Goal: Check status: Check status

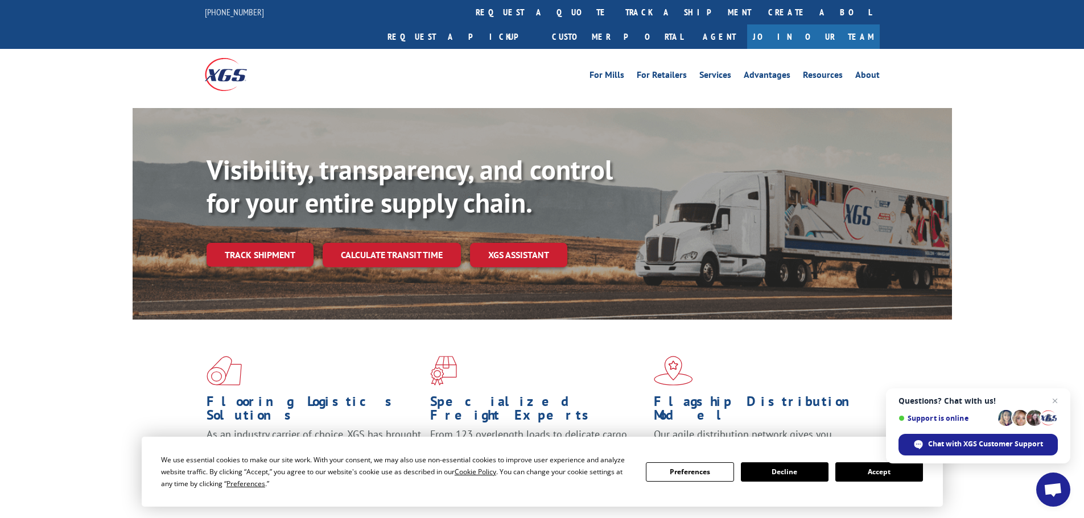
click at [867, 466] on button "Accept" at bounding box center [879, 472] width 88 height 19
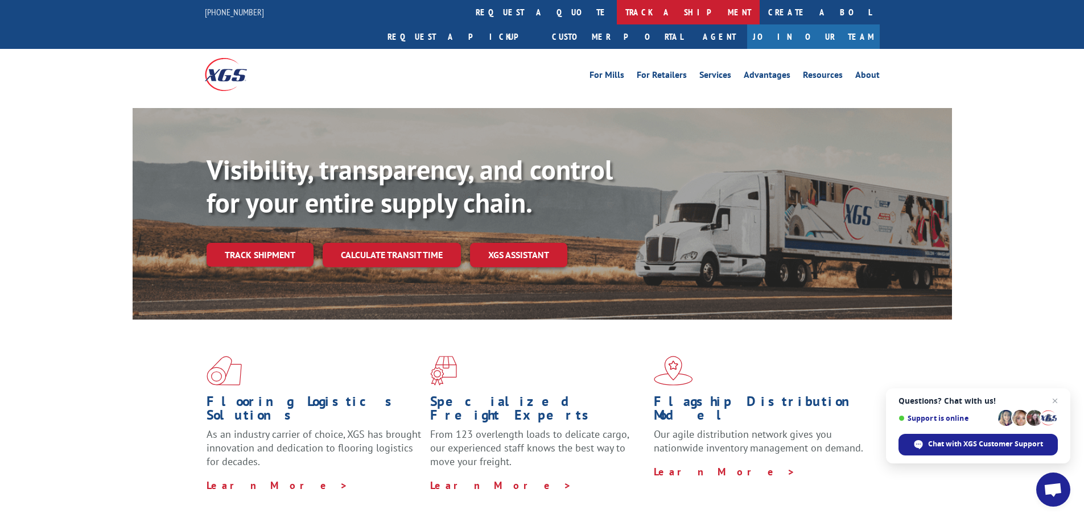
click at [617, 6] on link "track a shipment" at bounding box center [688, 12] width 143 height 24
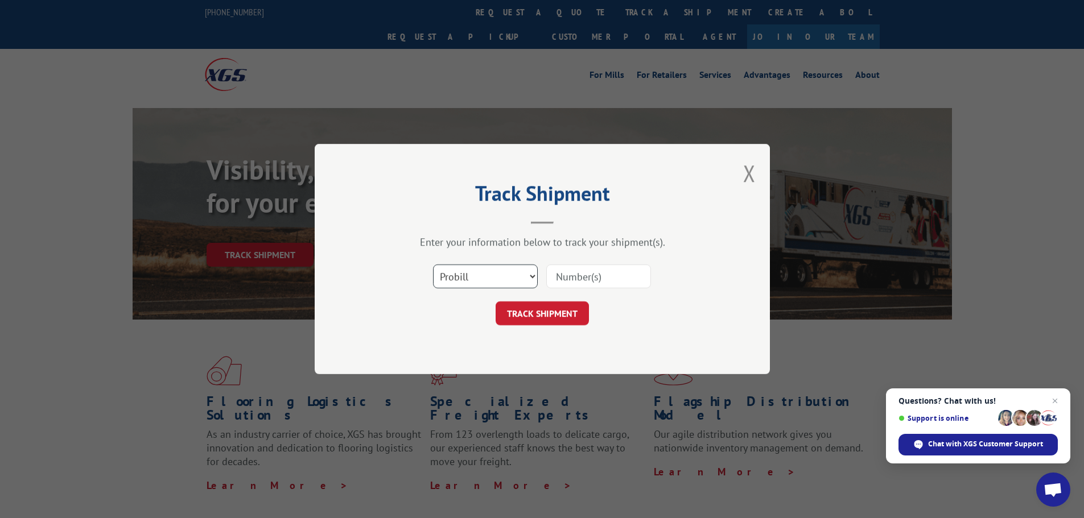
drag, startPoint x: 474, startPoint y: 275, endPoint x: 434, endPoint y: 273, distance: 39.9
click at [434, 273] on select "Select category... Probill BOL PO" at bounding box center [485, 277] width 105 height 24
click at [604, 274] on input at bounding box center [598, 277] width 105 height 24
type input "645067"
click at [563, 314] on button "TRACK SHIPMENT" at bounding box center [542, 314] width 93 height 24
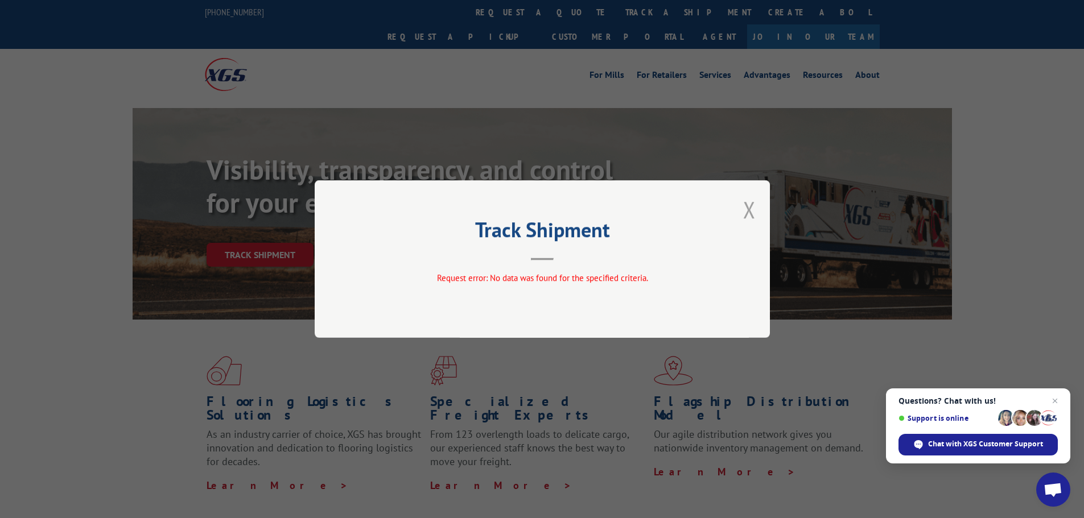
click at [747, 206] on button "Close modal" at bounding box center [749, 210] width 13 height 30
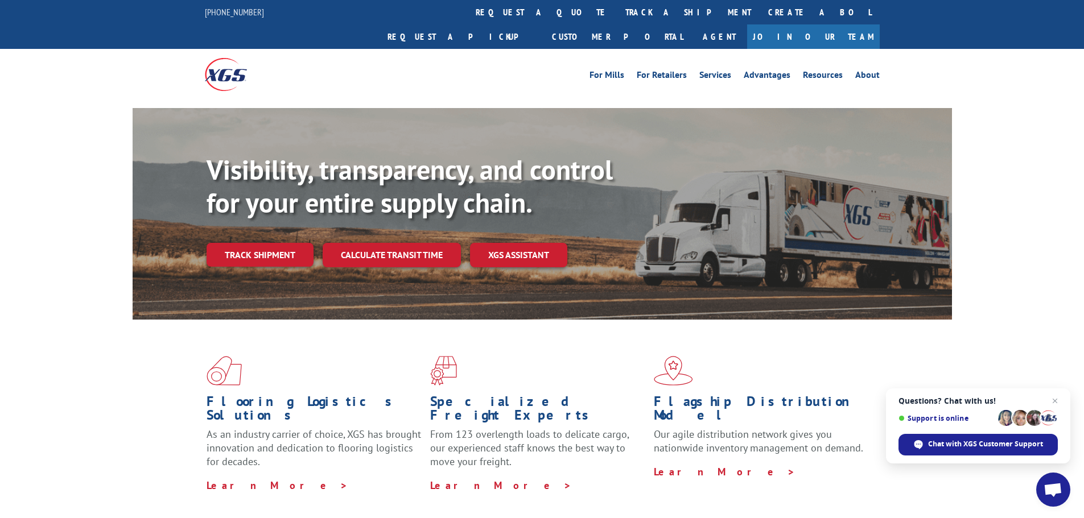
click at [617, 7] on link "track a shipment" at bounding box center [688, 12] width 143 height 24
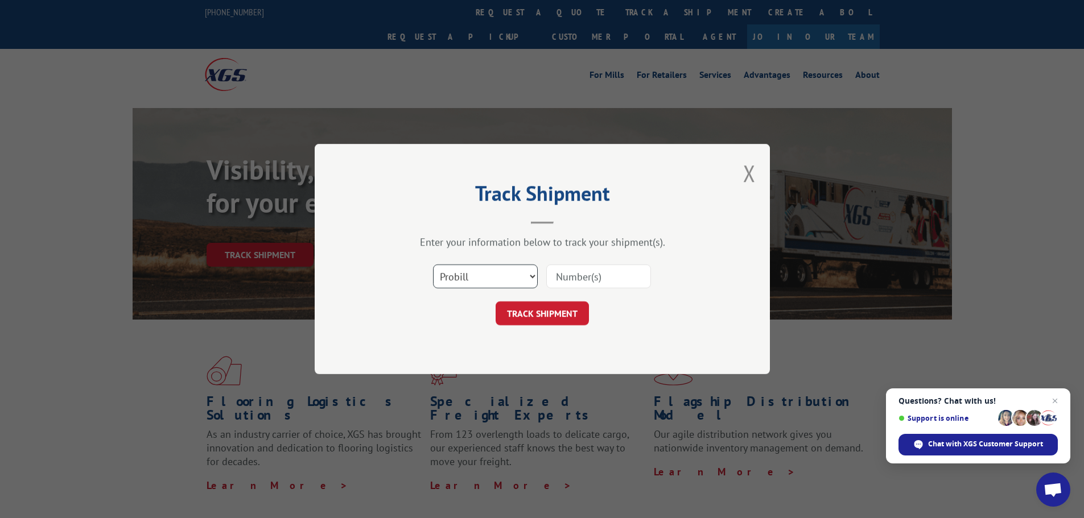
click at [532, 276] on select "Select category... Probill BOL PO" at bounding box center [485, 277] width 105 height 24
select select "bol"
click at [433, 265] on select "Select category... Probill BOL PO" at bounding box center [485, 277] width 105 height 24
click at [575, 281] on input at bounding box center [598, 277] width 105 height 24
type input "645067"
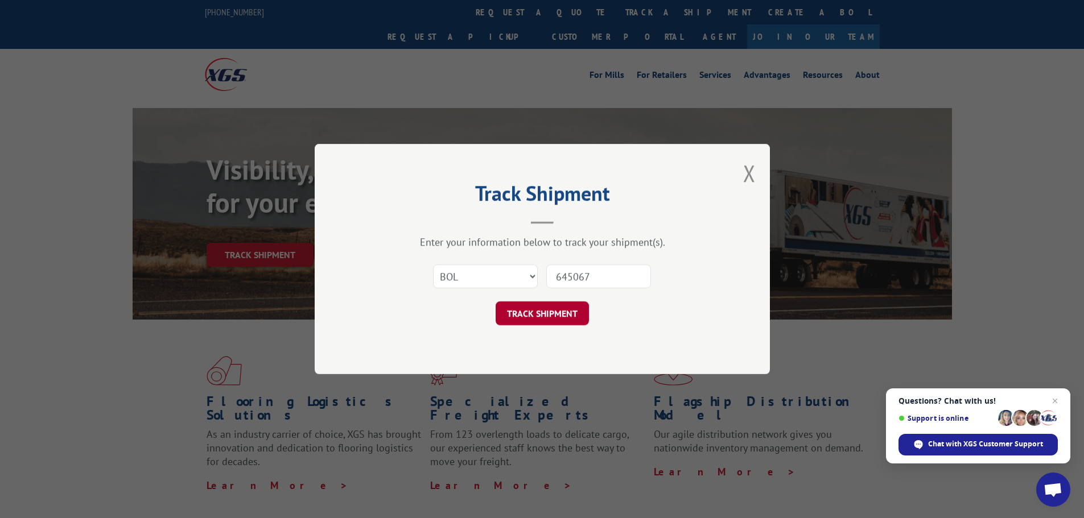
click at [560, 316] on button "TRACK SHIPMENT" at bounding box center [542, 314] width 93 height 24
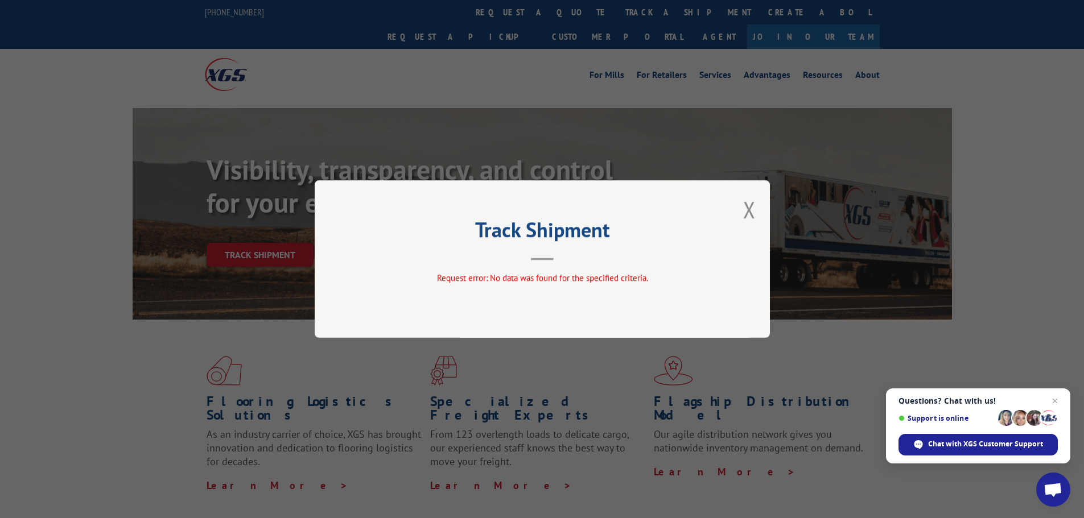
click at [749, 211] on button "Close modal" at bounding box center [749, 210] width 13 height 30
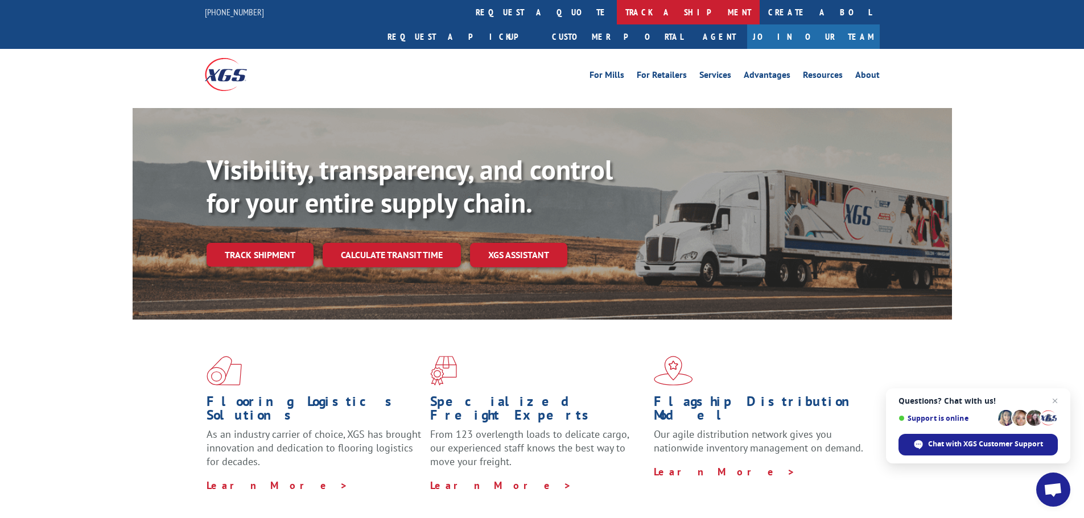
click at [617, 15] on link "track a shipment" at bounding box center [688, 12] width 143 height 24
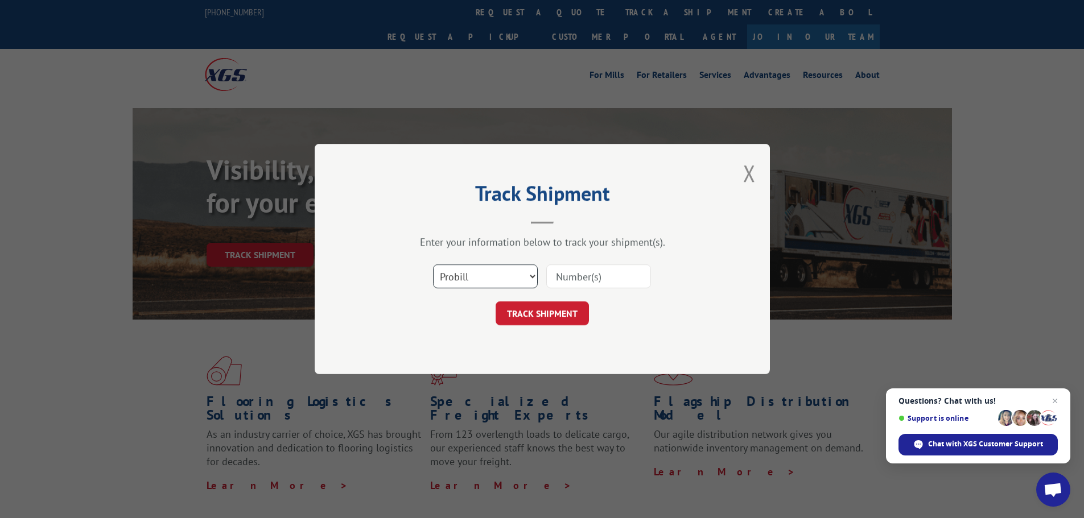
click at [472, 279] on select "Select category... Probill BOL PO" at bounding box center [485, 277] width 105 height 24
click at [433, 265] on select "Select category... Probill BOL PO" at bounding box center [485, 277] width 105 height 24
click at [581, 273] on input at bounding box center [598, 277] width 105 height 24
type input "645067"
click at [559, 309] on button "TRACK SHIPMENT" at bounding box center [542, 314] width 93 height 24
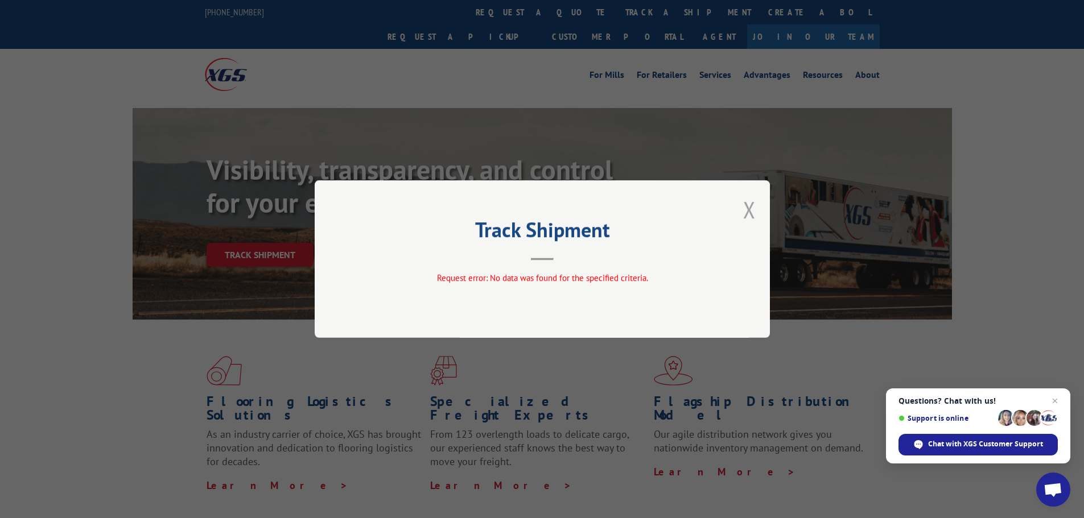
click at [748, 207] on button "Close modal" at bounding box center [749, 210] width 13 height 30
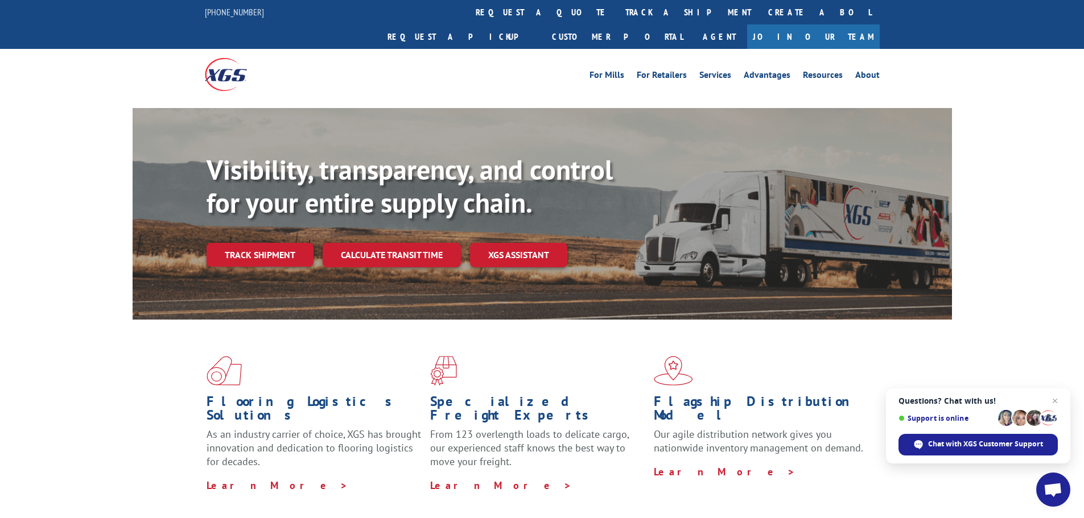
click at [261, 243] on link "Track shipment" at bounding box center [260, 255] width 107 height 24
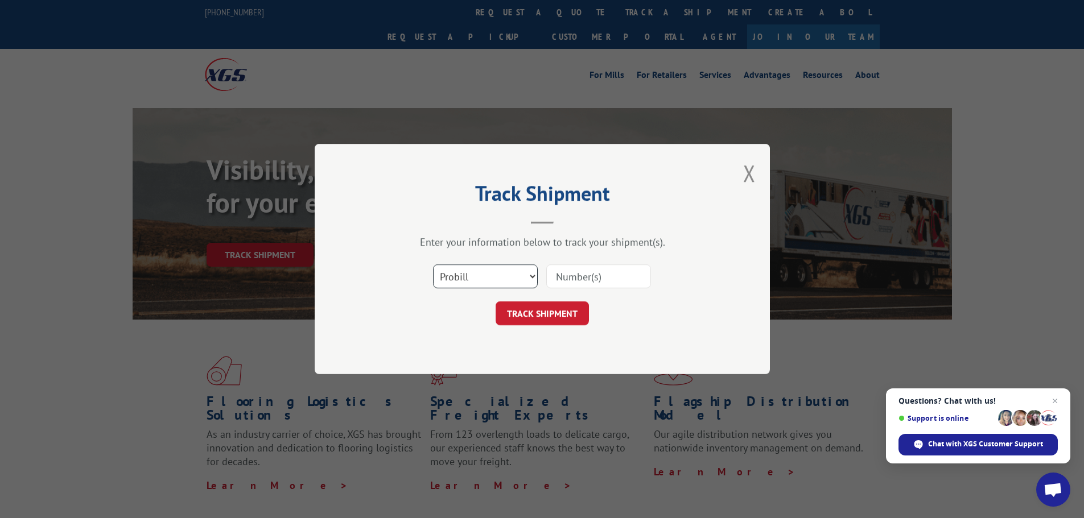
click at [476, 274] on select "Select category... Probill BOL PO" at bounding box center [485, 277] width 105 height 24
select select "po"
click at [433, 265] on select "Select category... Probill BOL PO" at bounding box center [485, 277] width 105 height 24
drag, startPoint x: 613, startPoint y: 277, endPoint x: 549, endPoint y: 276, distance: 64.9
click at [549, 276] on input at bounding box center [598, 277] width 105 height 24
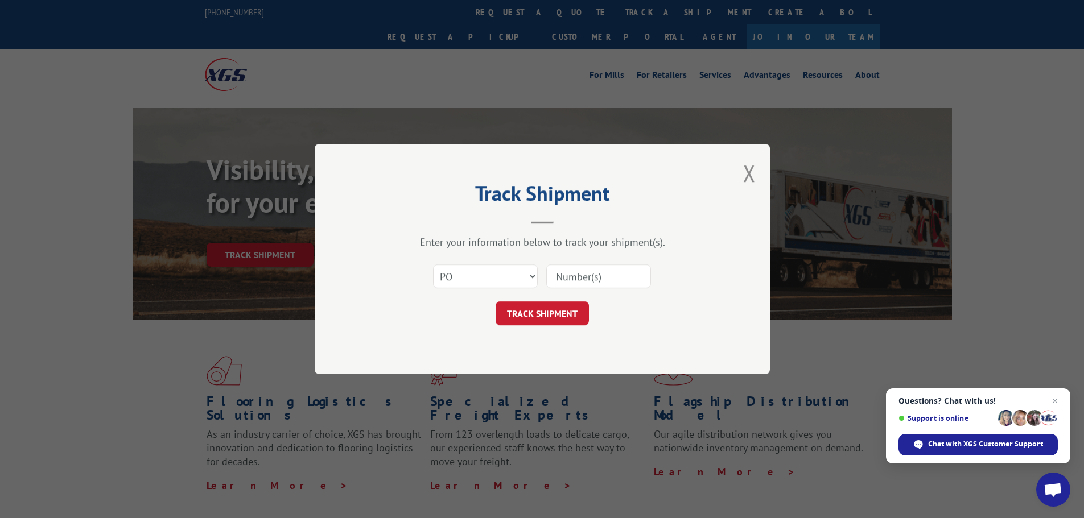
type input "645067"
click at [567, 314] on button "TRACK SHIPMENT" at bounding box center [542, 314] width 93 height 24
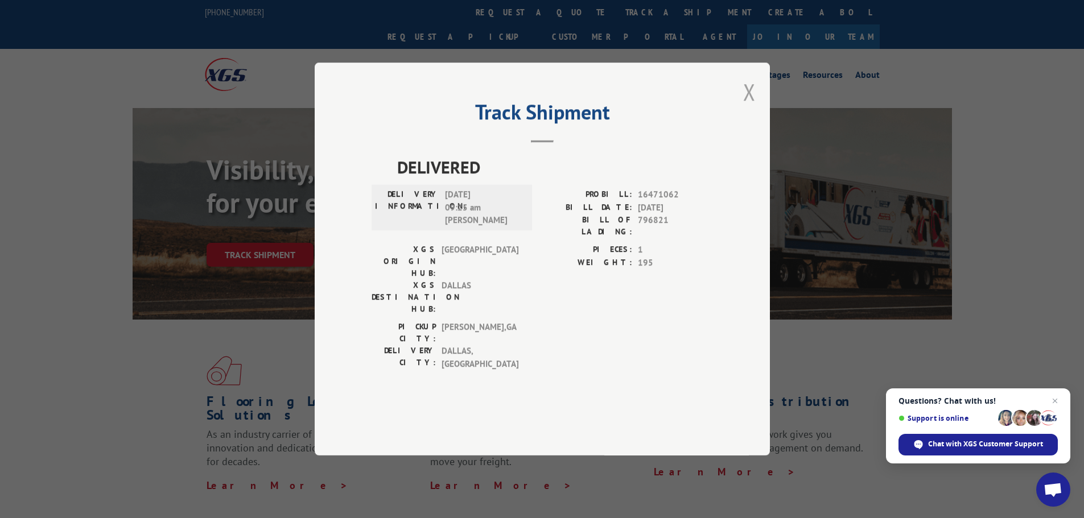
click at [747, 107] on button "Close modal" at bounding box center [749, 92] width 13 height 30
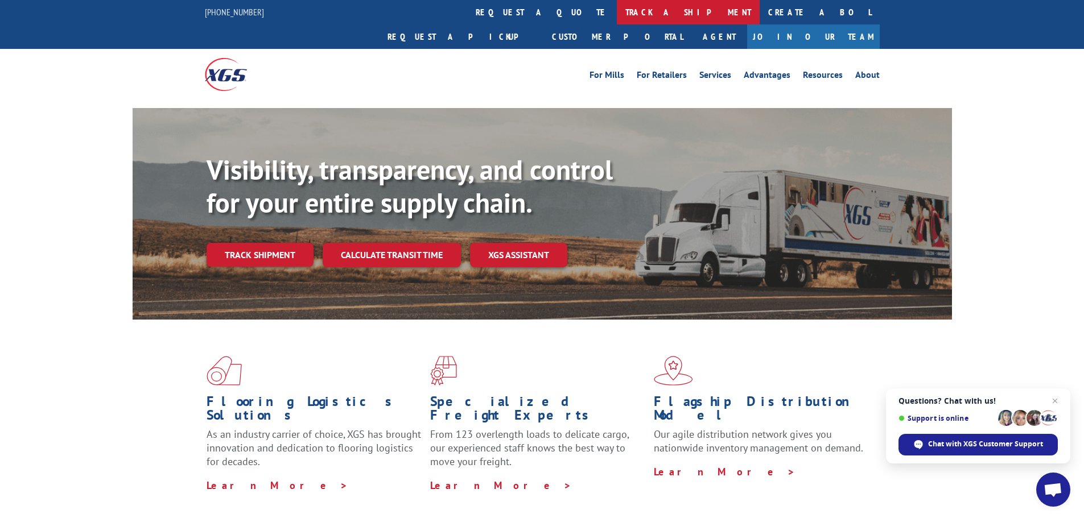
click at [617, 7] on link "track a shipment" at bounding box center [688, 12] width 143 height 24
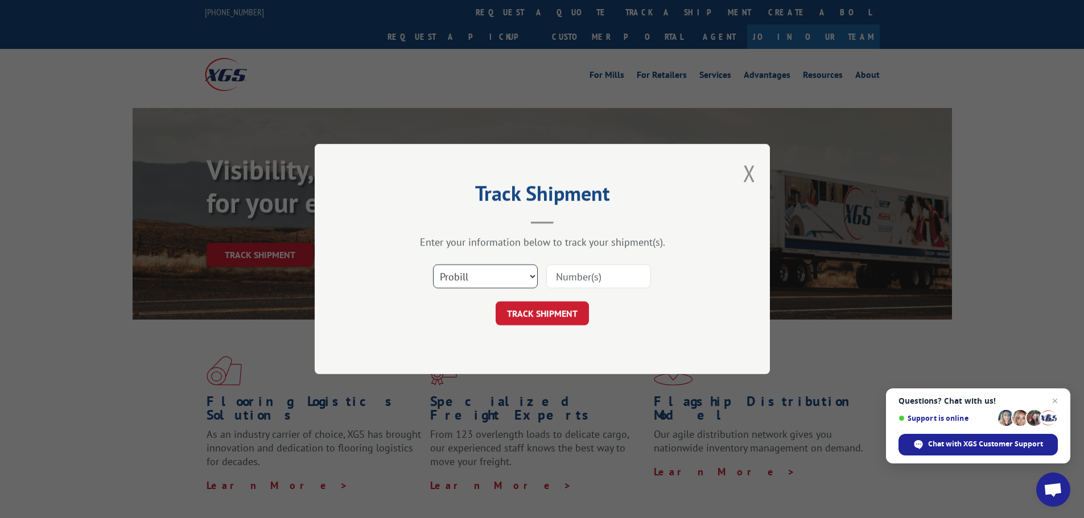
click at [533, 277] on select "Select category... Probill BOL PO" at bounding box center [485, 277] width 105 height 24
select select "po"
click at [433, 265] on select "Select category... Probill BOL PO" at bounding box center [485, 277] width 105 height 24
click at [562, 278] on input at bounding box center [598, 277] width 105 height 24
type input "35263"
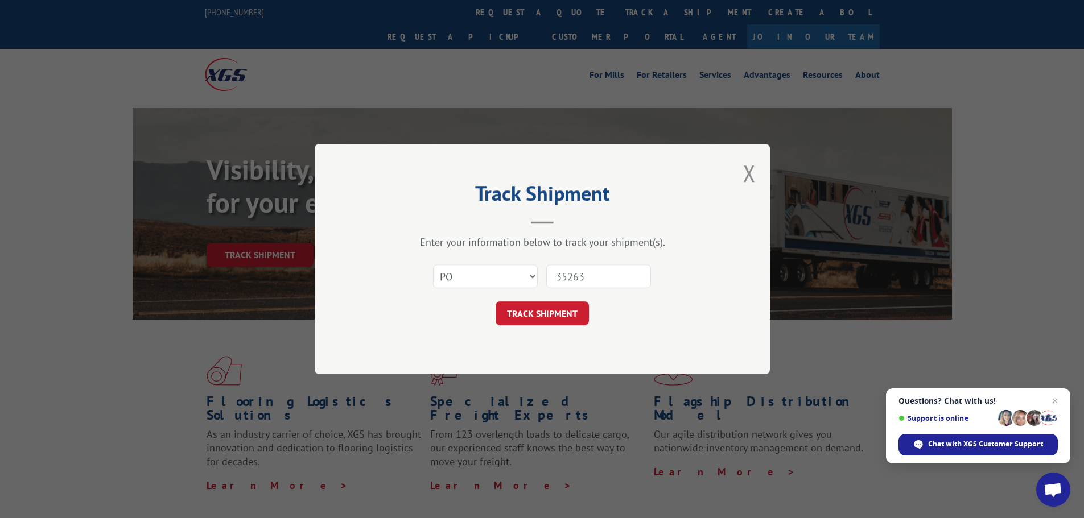
click button "TRACK SHIPMENT" at bounding box center [542, 314] width 93 height 24
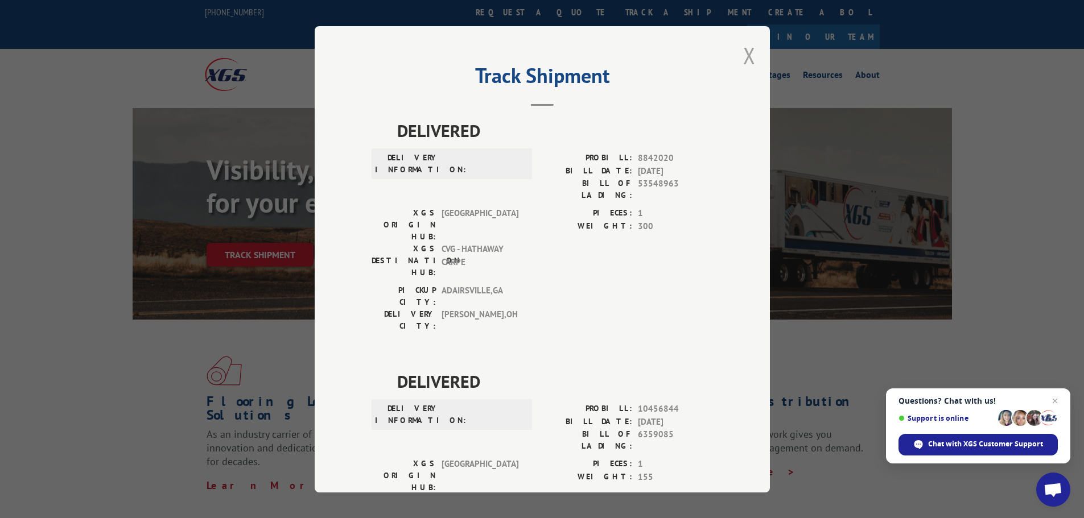
click at [743, 52] on button "Close modal" at bounding box center [749, 55] width 13 height 30
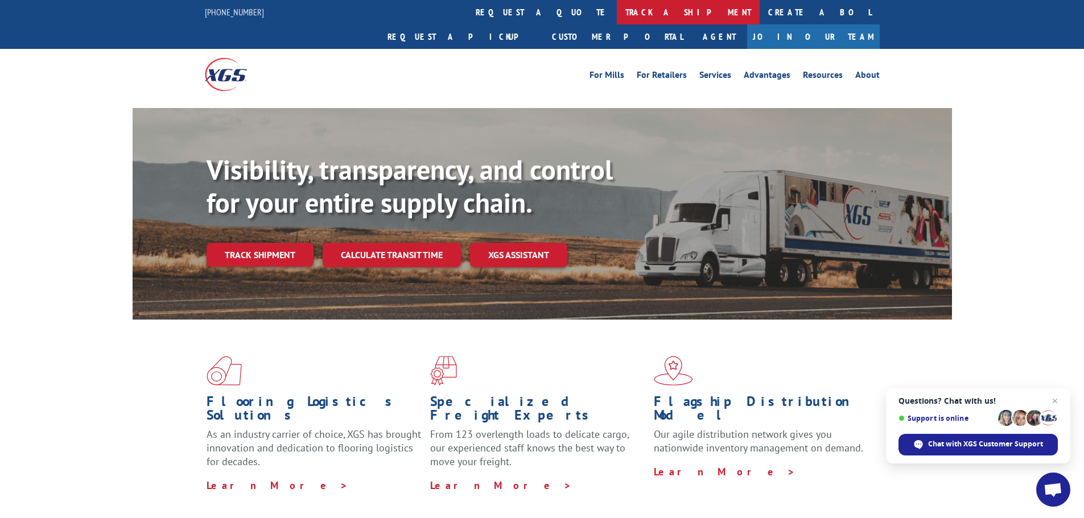
click at [617, 6] on link "track a shipment" at bounding box center [688, 12] width 143 height 24
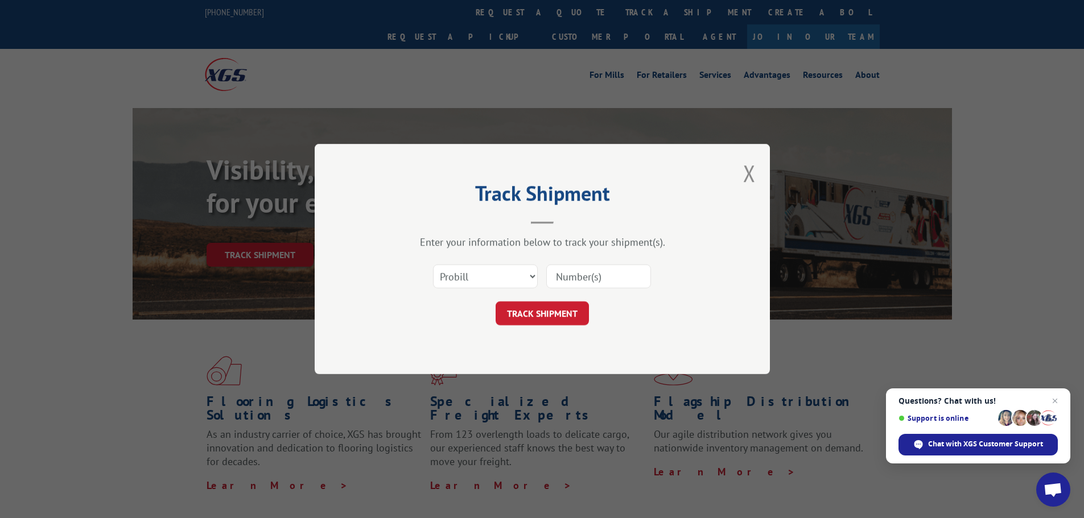
click at [596, 276] on input at bounding box center [598, 277] width 105 height 24
click at [565, 278] on input at bounding box center [598, 277] width 105 height 24
type input "6450677"
click at [471, 277] on select "Select category... Probill BOL PO" at bounding box center [485, 277] width 105 height 24
select select "bol"
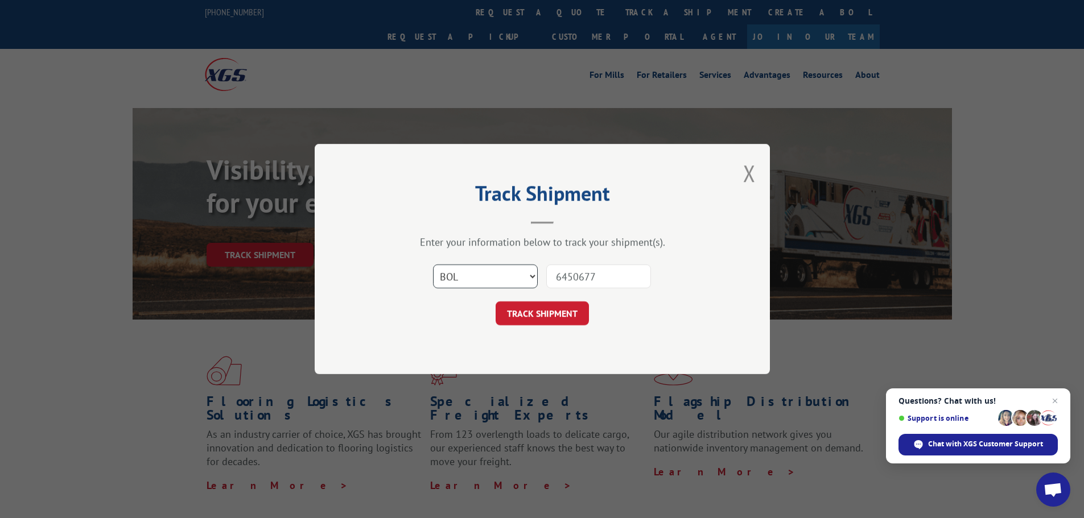
click at [433, 265] on select "Select category... Probill BOL PO" at bounding box center [485, 277] width 105 height 24
click at [563, 316] on button "TRACK SHIPMENT" at bounding box center [542, 314] width 93 height 24
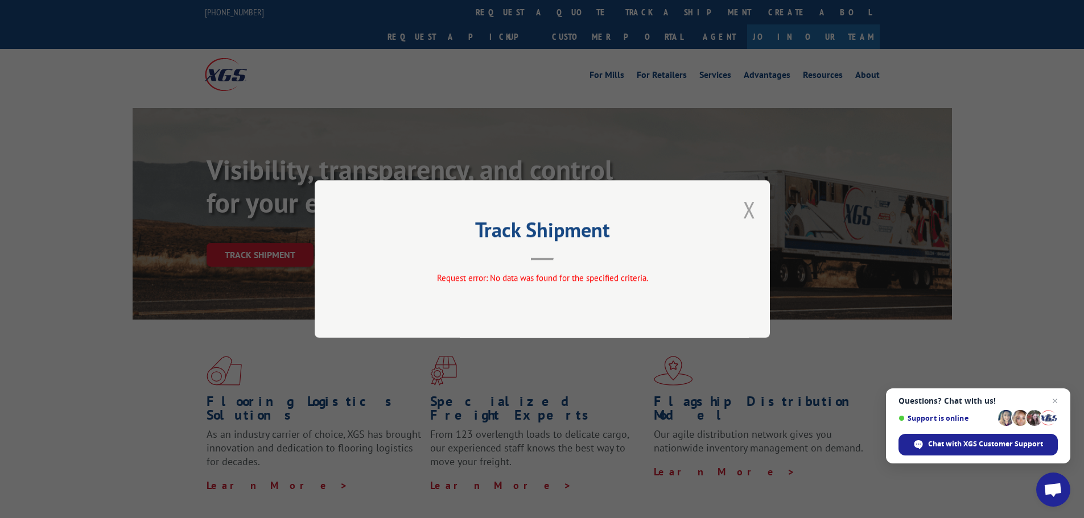
drag, startPoint x: 751, startPoint y: 211, endPoint x: 731, endPoint y: 222, distance: 23.2
click at [751, 211] on button "Close modal" at bounding box center [749, 210] width 13 height 30
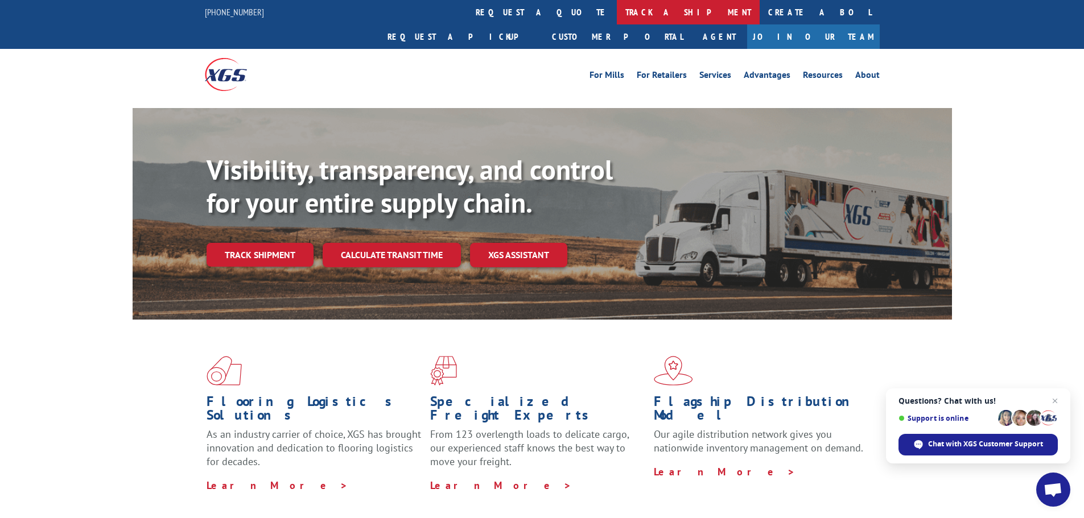
click at [617, 7] on link "track a shipment" at bounding box center [688, 12] width 143 height 24
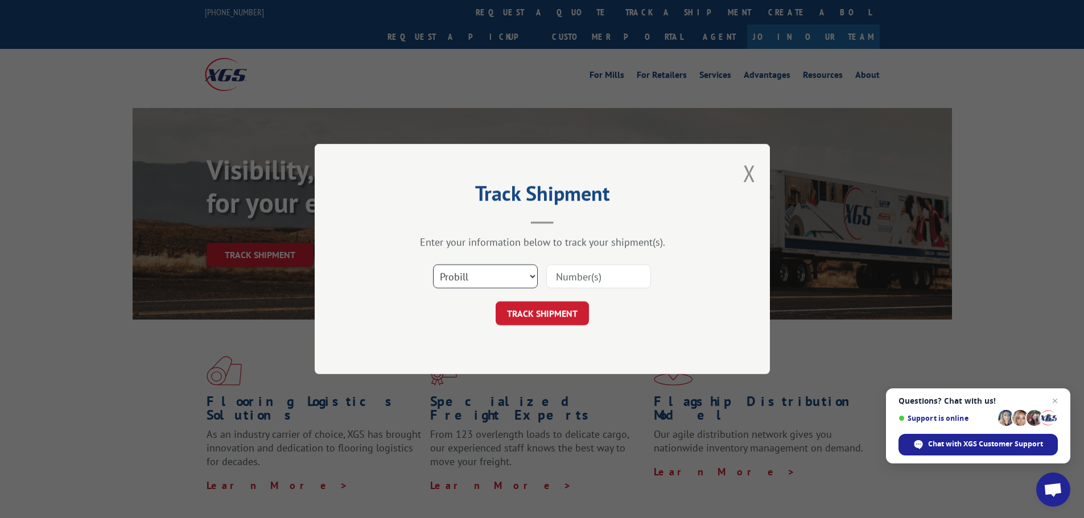
drag, startPoint x: 467, startPoint y: 278, endPoint x: 478, endPoint y: 277, distance: 10.8
click at [468, 278] on select "Select category... Probill BOL PO" at bounding box center [485, 277] width 105 height 24
click at [433, 265] on select "Select category... Probill BOL PO" at bounding box center [485, 277] width 105 height 24
click at [598, 277] on input at bounding box center [598, 277] width 105 height 24
type input "6450677"
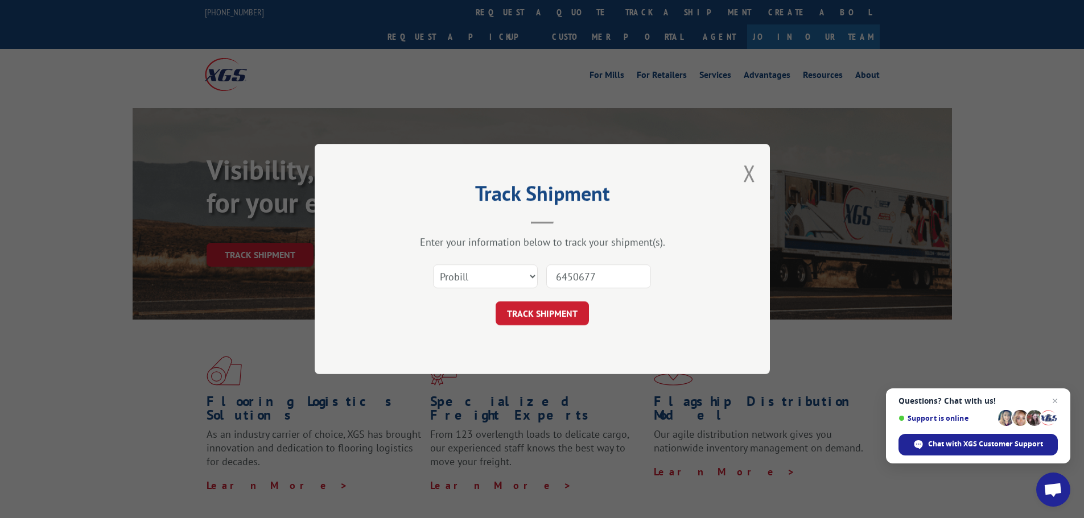
click button "TRACK SHIPMENT" at bounding box center [542, 314] width 93 height 24
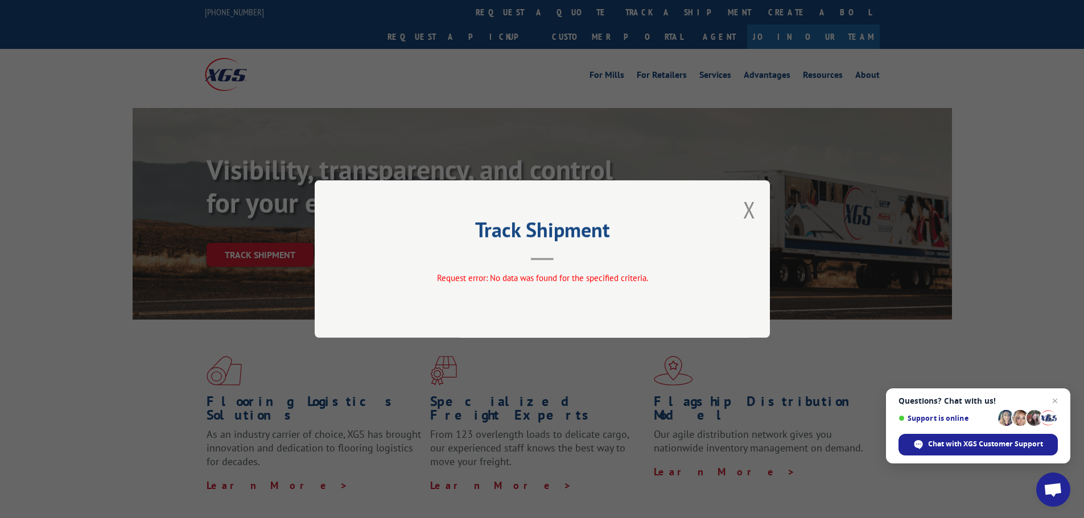
drag, startPoint x: 752, startPoint y: 208, endPoint x: 743, endPoint y: 219, distance: 14.1
click at [751, 209] on button "Close modal" at bounding box center [749, 210] width 13 height 30
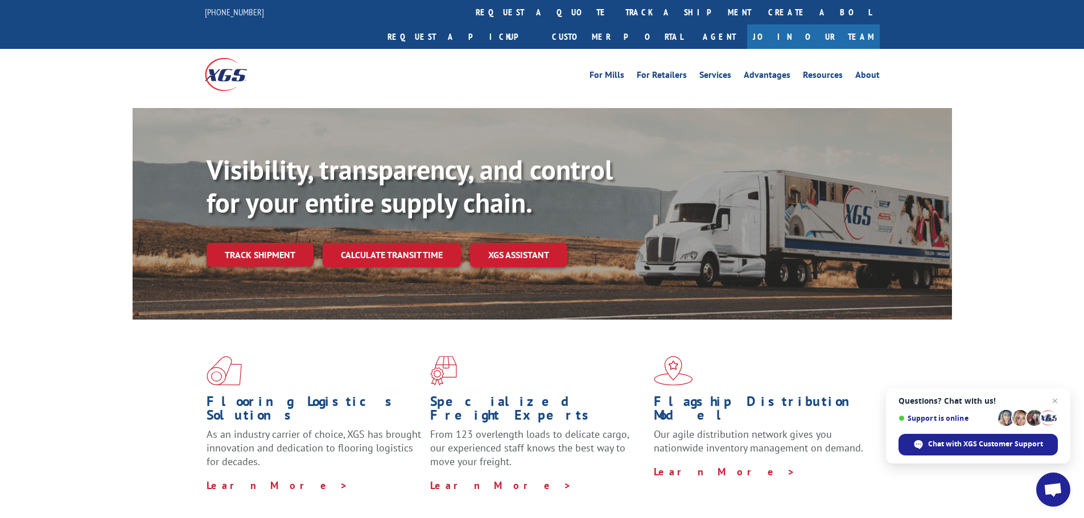
drag, startPoint x: 490, startPoint y: 3, endPoint x: 492, endPoint y: 22, distance: 18.9
click at [617, 3] on link "track a shipment" at bounding box center [688, 12] width 143 height 24
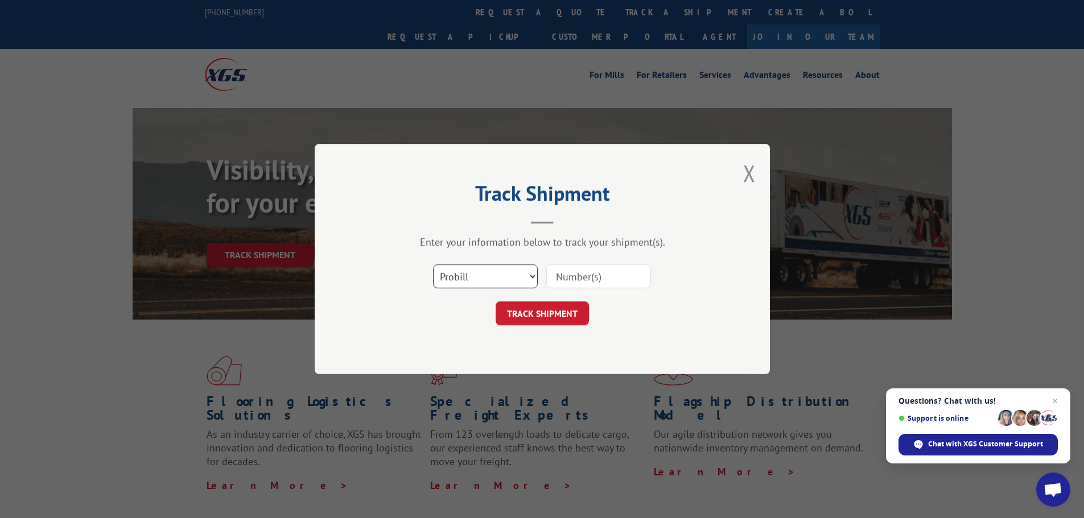
click at [503, 274] on select "Select category... Probill BOL PO" at bounding box center [485, 277] width 105 height 24
select select "po"
click at [433, 265] on select "Select category... Probill BOL PO" at bounding box center [485, 277] width 105 height 24
click at [616, 273] on input at bounding box center [598, 277] width 105 height 24
type input "6450677"
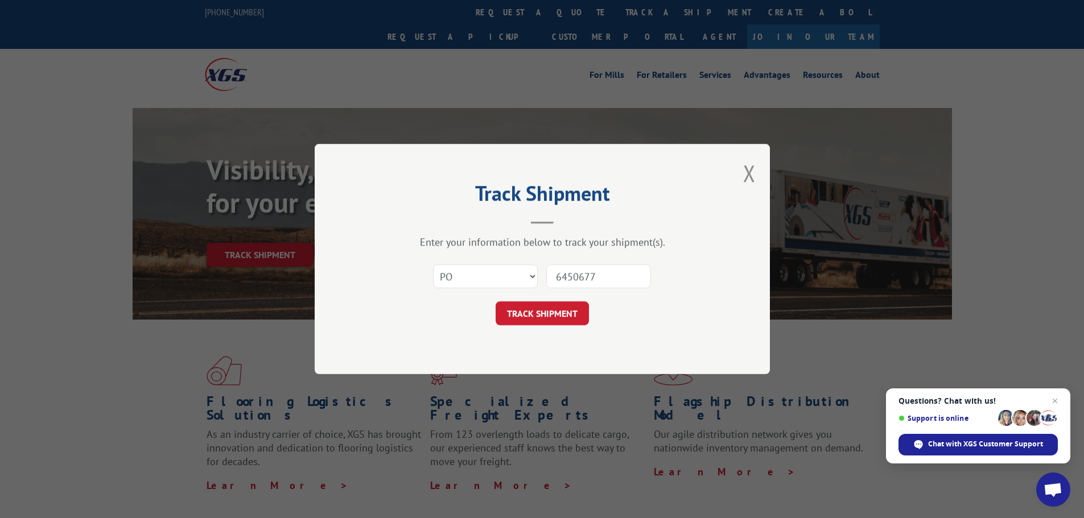
click button "TRACK SHIPMENT" at bounding box center [542, 314] width 93 height 24
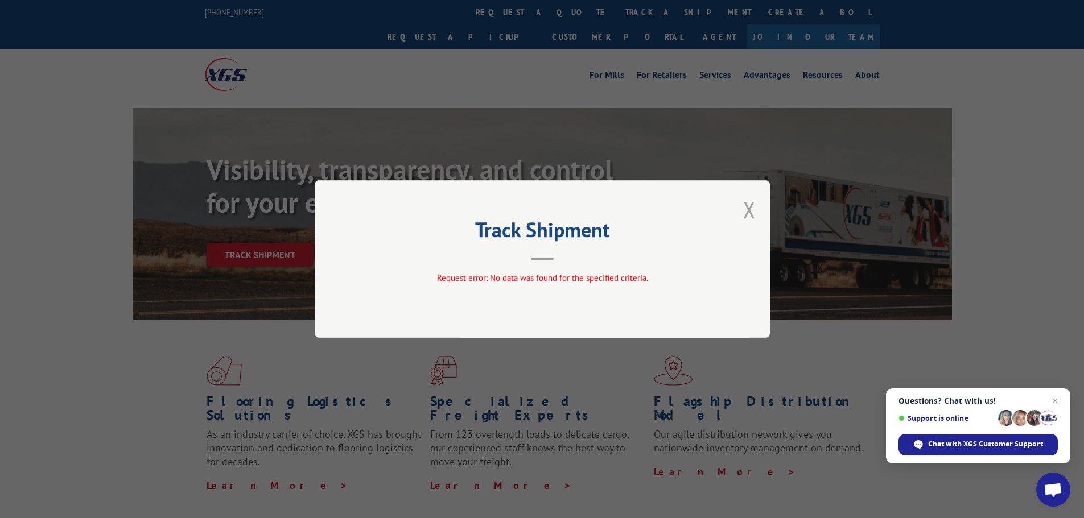
click at [749, 208] on button "Close modal" at bounding box center [749, 210] width 13 height 30
